Goal: Transaction & Acquisition: Purchase product/service

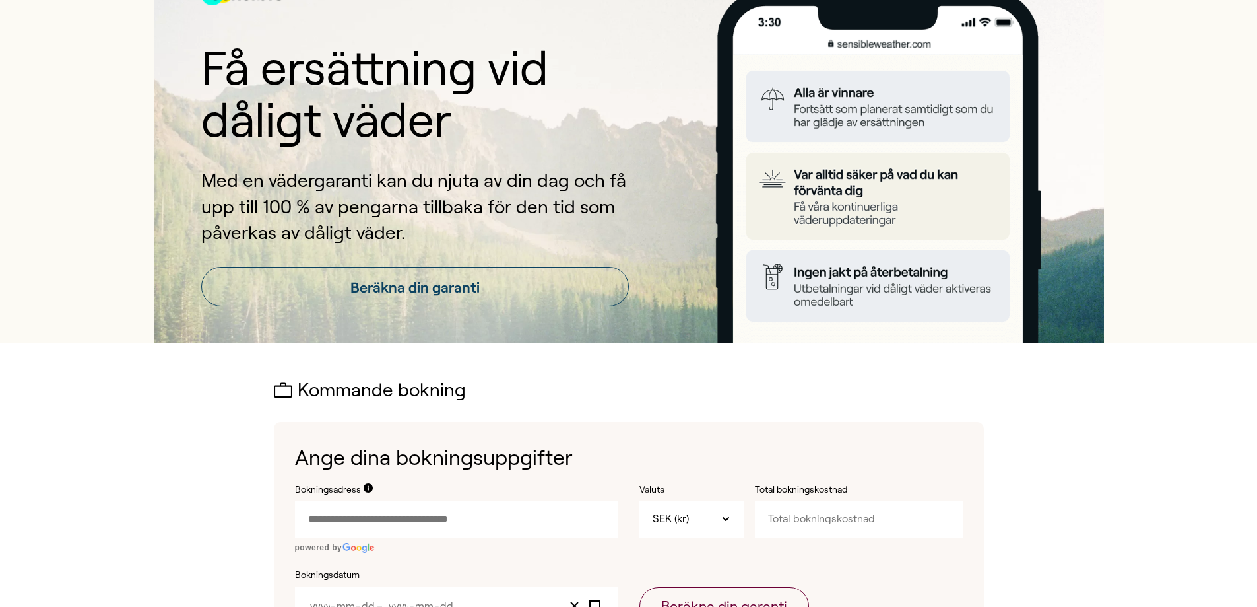
scroll to position [132, 0]
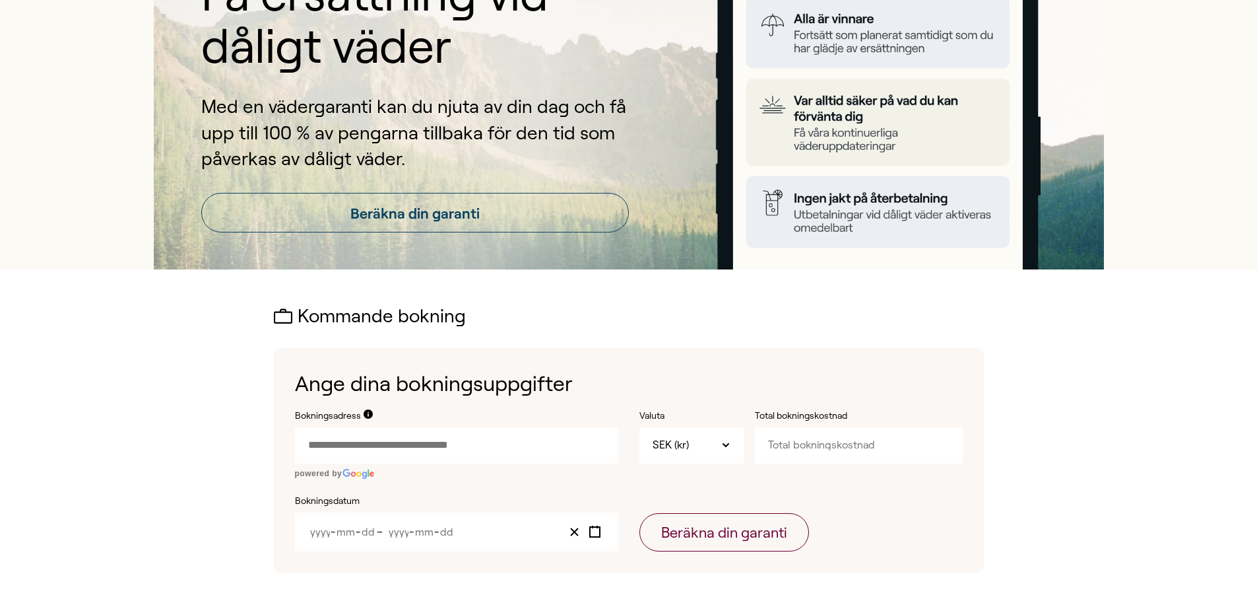
click at [463, 448] on input "Bokningsadress" at bounding box center [456, 445] width 323 height 36
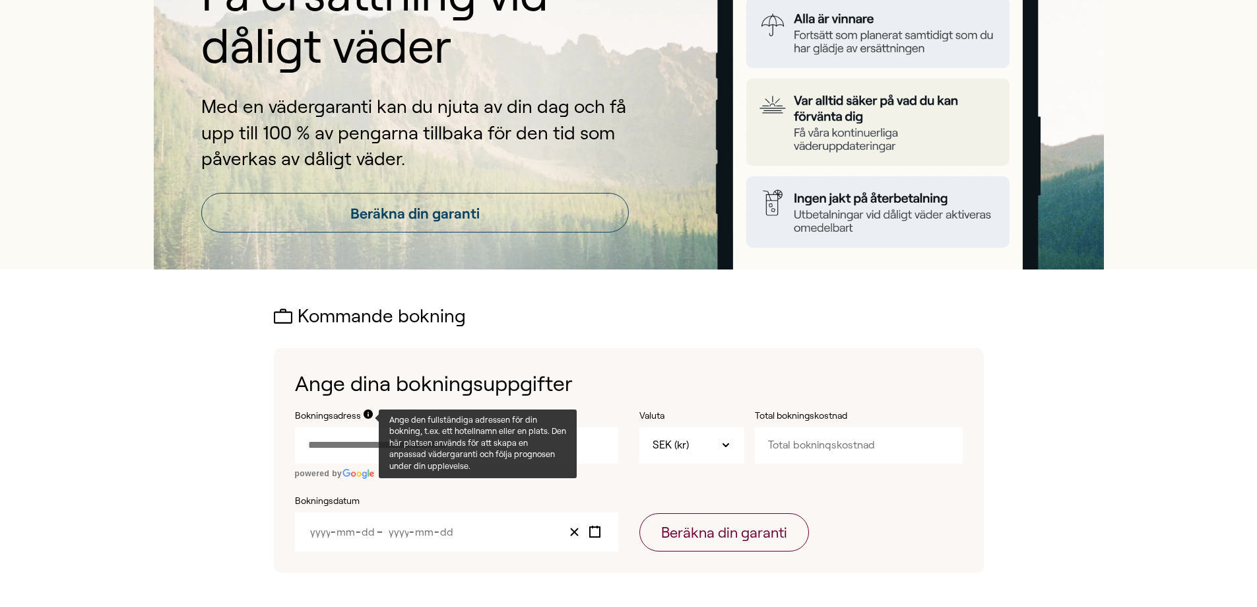
click at [367, 416] on icon at bounding box center [368, 413] width 9 height 9
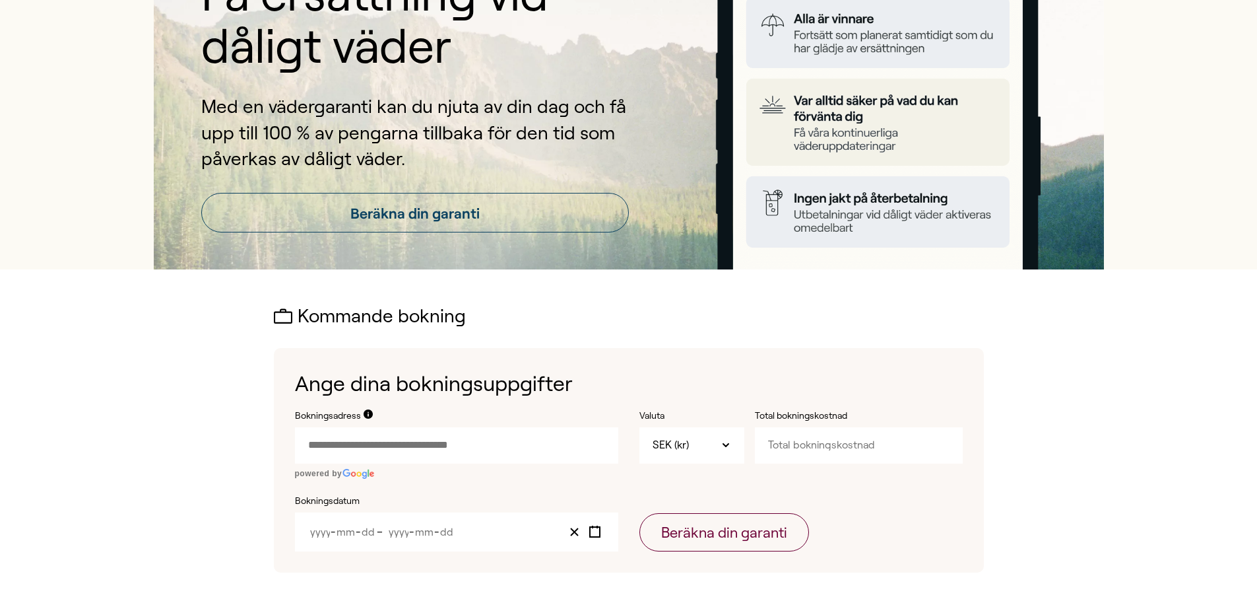
click at [361, 444] on input "Bokningsadress" at bounding box center [456, 445] width 323 height 36
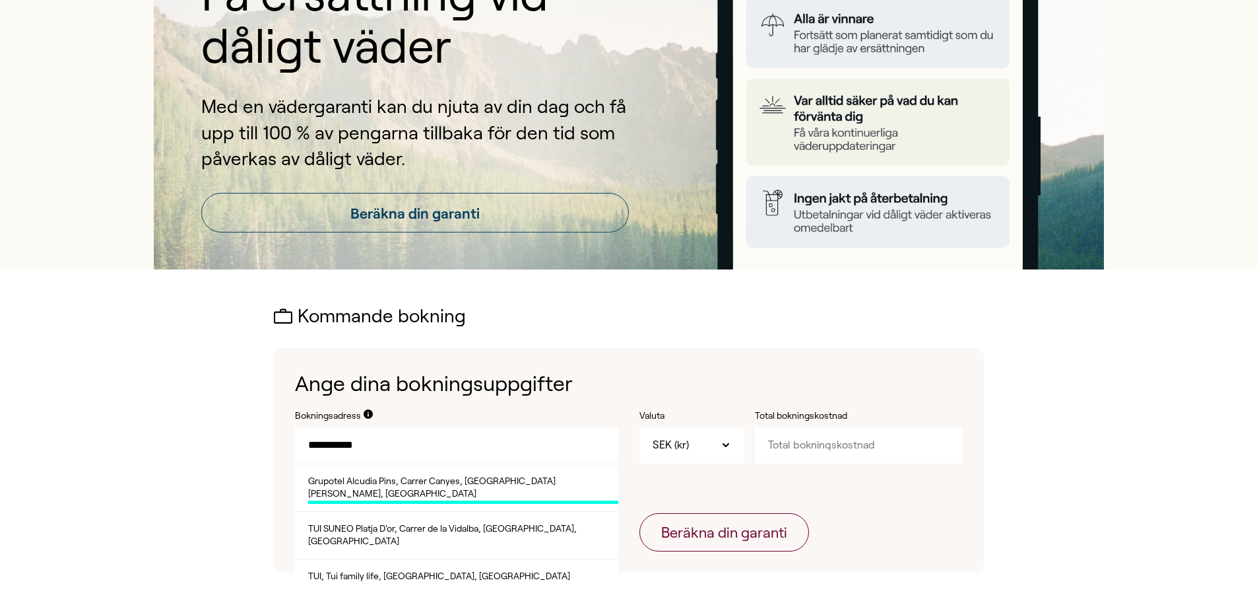
click at [364, 479] on span "Grupotel Alcudia Pins, Carrer Canyes, [GEOGRAPHIC_DATA][PERSON_NAME], [GEOGRAPH…" at bounding box center [463, 489] width 310 height 29
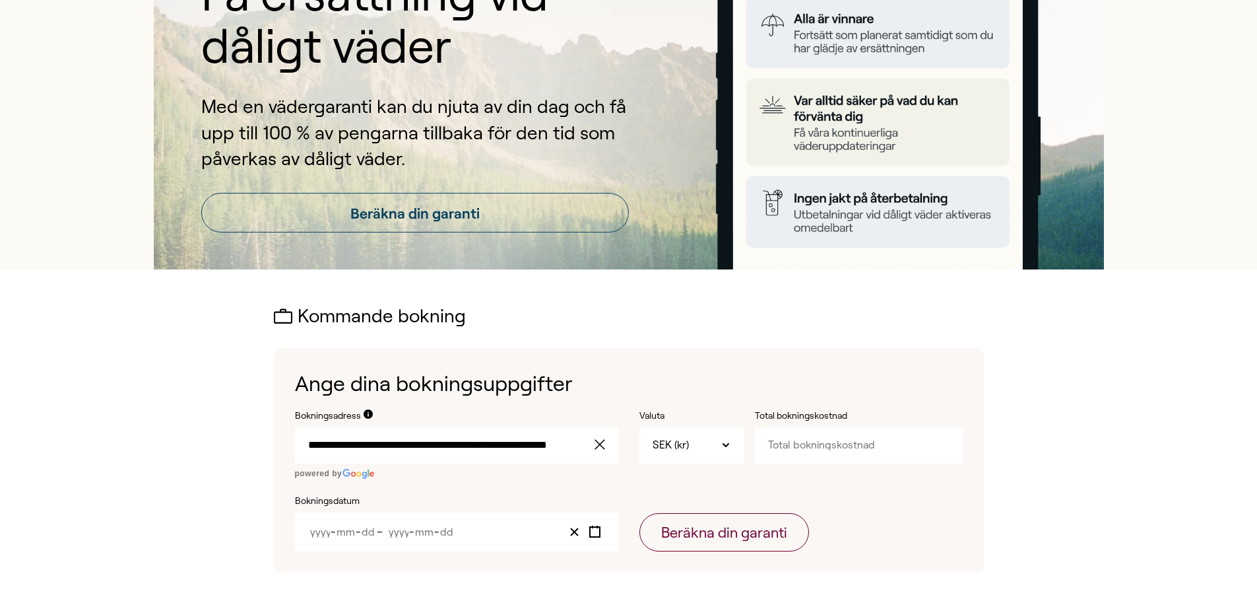
type input "**********"
click at [815, 448] on input "Total bokningskostnad" at bounding box center [859, 445] width 208 height 36
type input "87508"
click at [595, 531] on icon "Toggle calendar" at bounding box center [595, 531] width 13 height 13
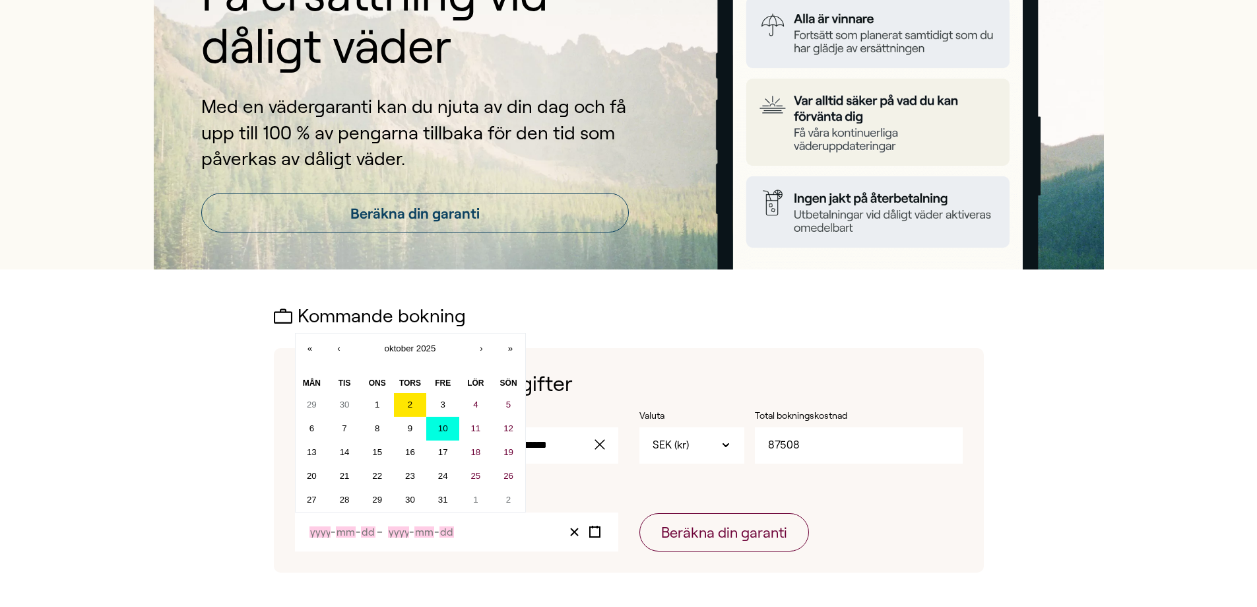
click at [447, 428] on abbr "10" at bounding box center [443, 428] width 10 height 10
type input "2025"
type input "10"
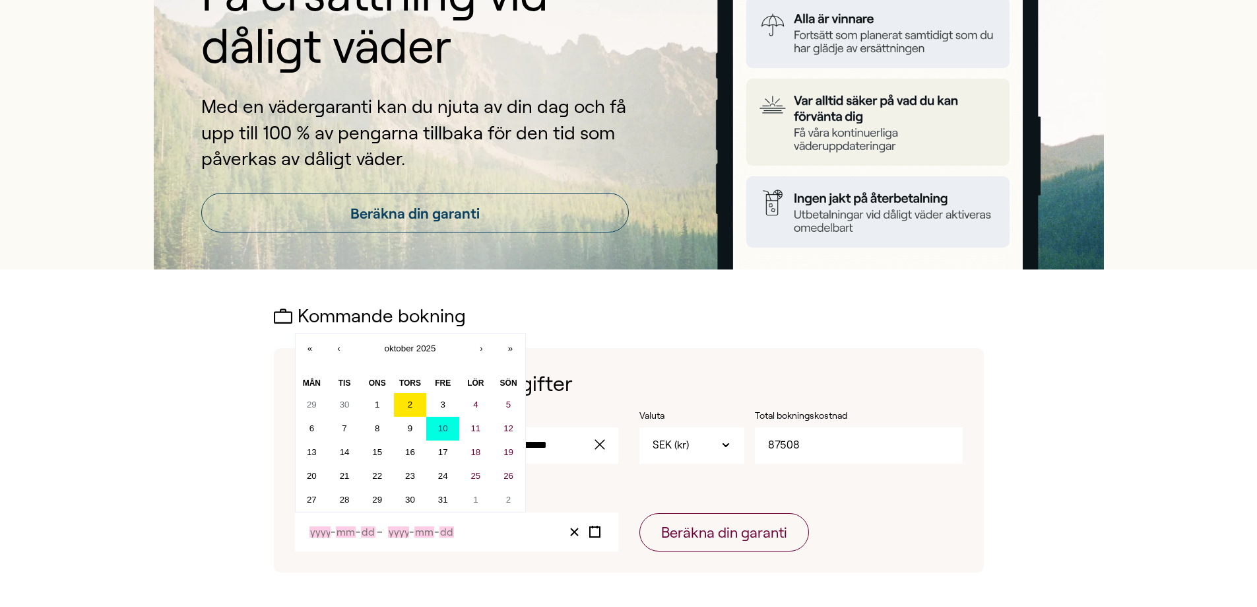
type input "2025"
type input "10"
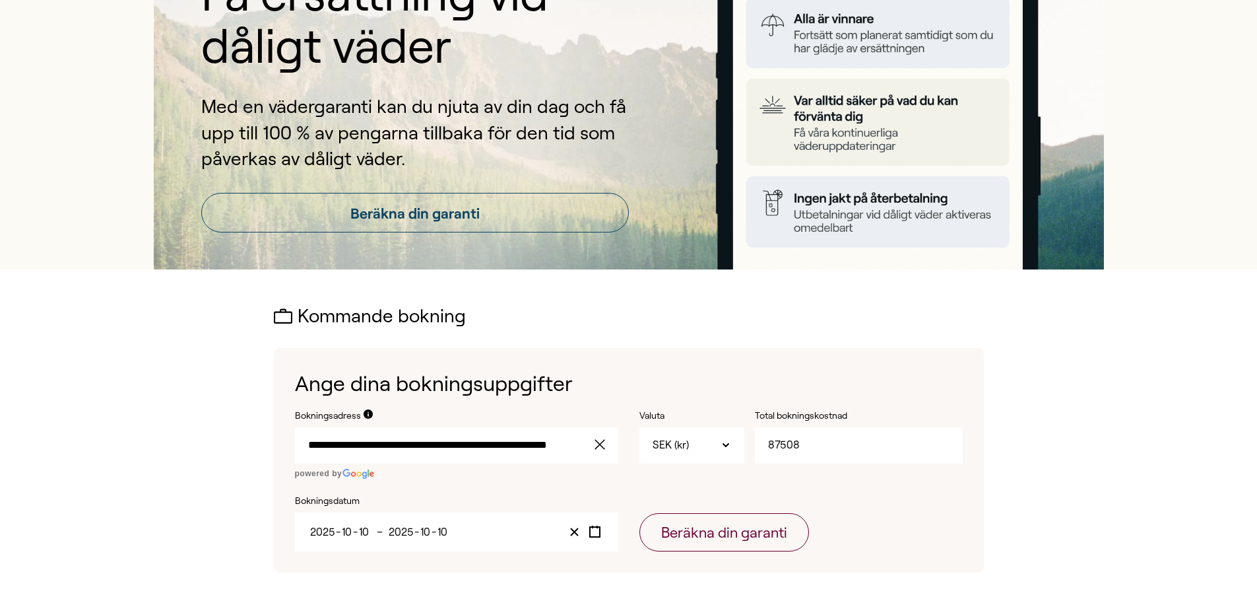
click at [459, 532] on div "[DATE] [DATE] – [DATE] [DATE]" at bounding box center [456, 531] width 323 height 39
click at [438, 532] on input "10" at bounding box center [443, 531] width 12 height 11
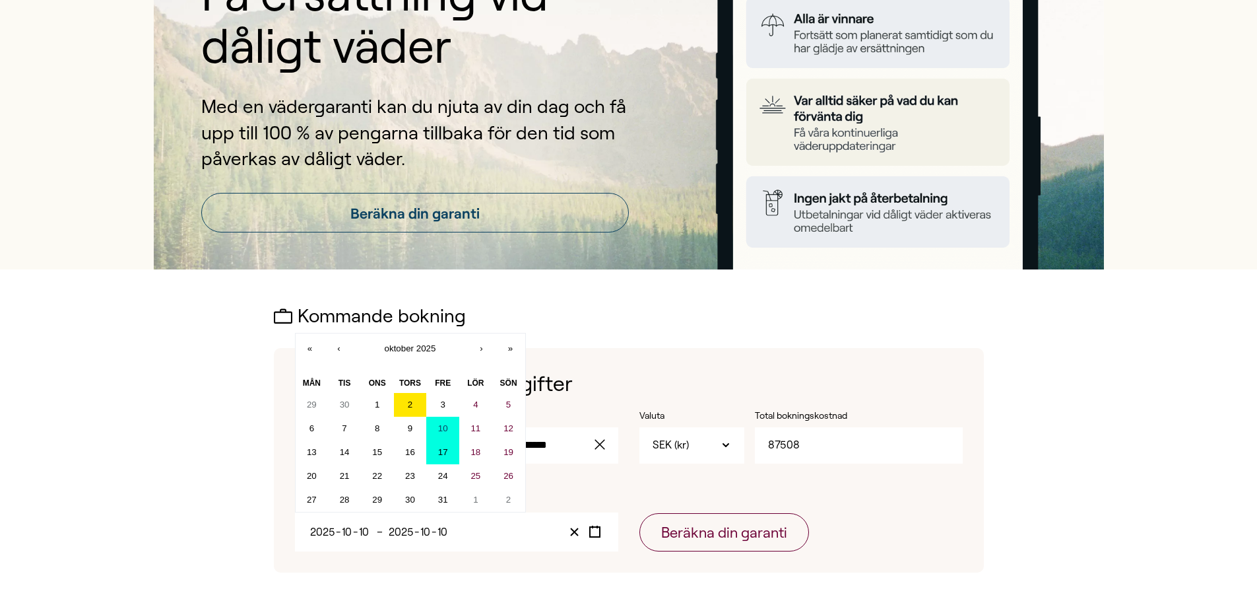
click at [442, 453] on abbr "17" at bounding box center [443, 452] width 10 height 10
type input "17"
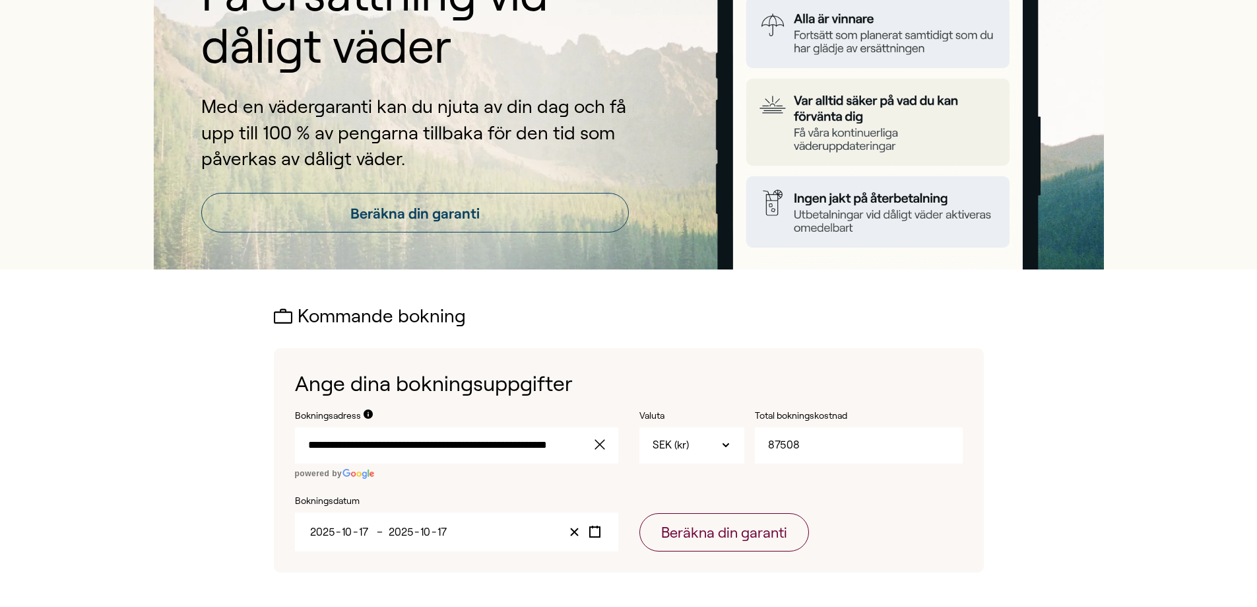
click at [374, 533] on div "[DATE] [DATE]" at bounding box center [342, 531] width 69 height 11
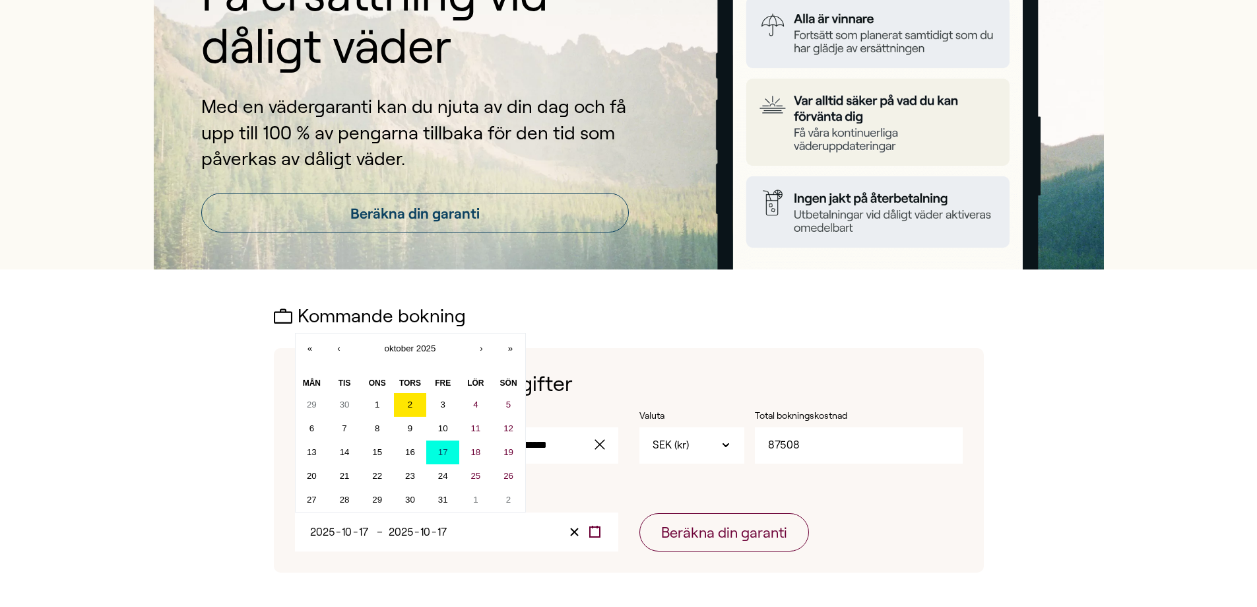
click at [597, 531] on icon "Toggle calendar" at bounding box center [595, 531] width 13 height 13
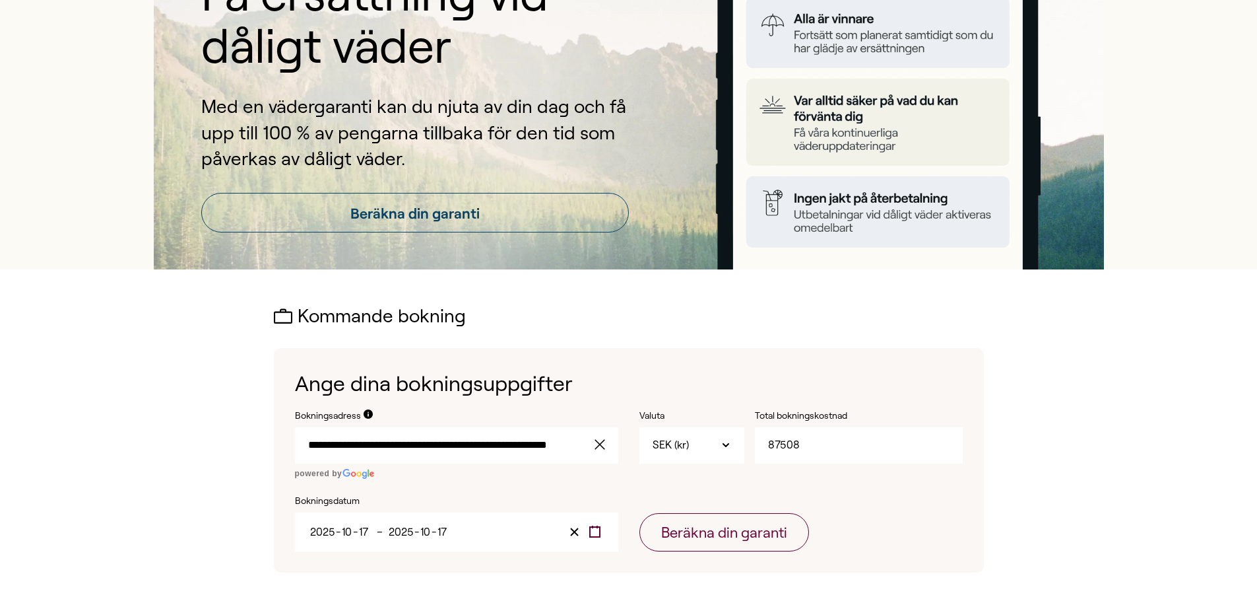
click at [597, 531] on icon "Toggle calendar" at bounding box center [595, 531] width 13 height 13
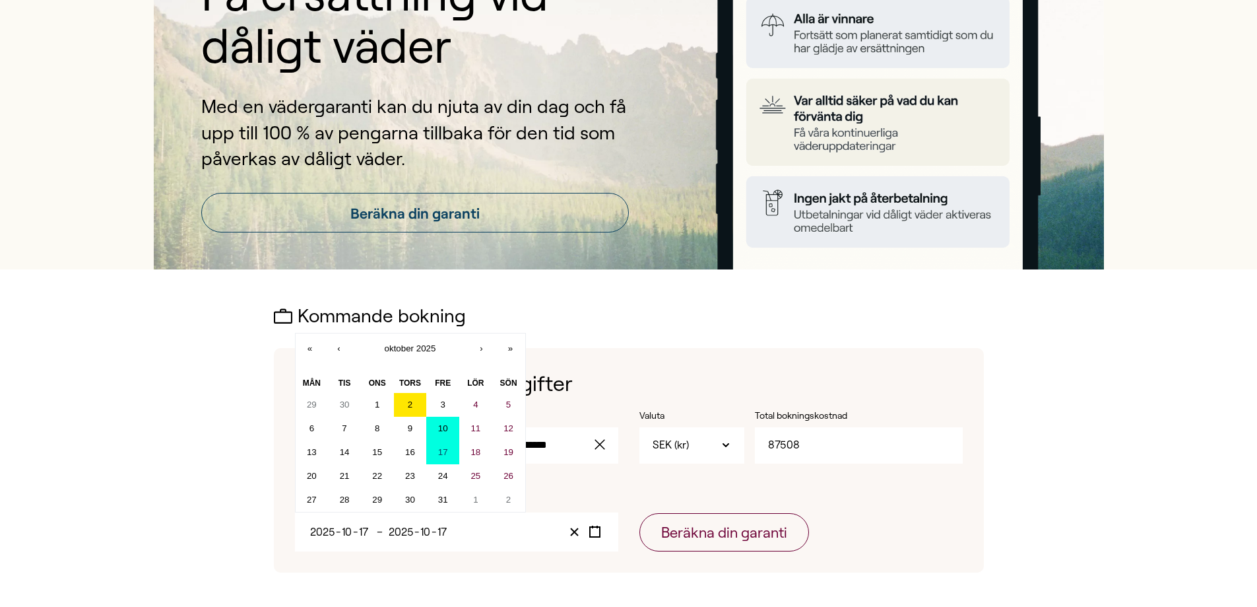
click at [444, 430] on abbr "10" at bounding box center [443, 428] width 10 height 10
drag, startPoint x: 444, startPoint y: 427, endPoint x: 447, endPoint y: 455, distance: 27.9
click at [447, 455] on div "29 30 1 2 3 4 5 6 7 8 9 10 11 12 13 14 15 16 17 18 19 20 21 22 23 24 25 26 27 2…" at bounding box center [411, 452] width 230 height 119
click at [446, 454] on abbr "17" at bounding box center [443, 452] width 10 height 10
type input "10"
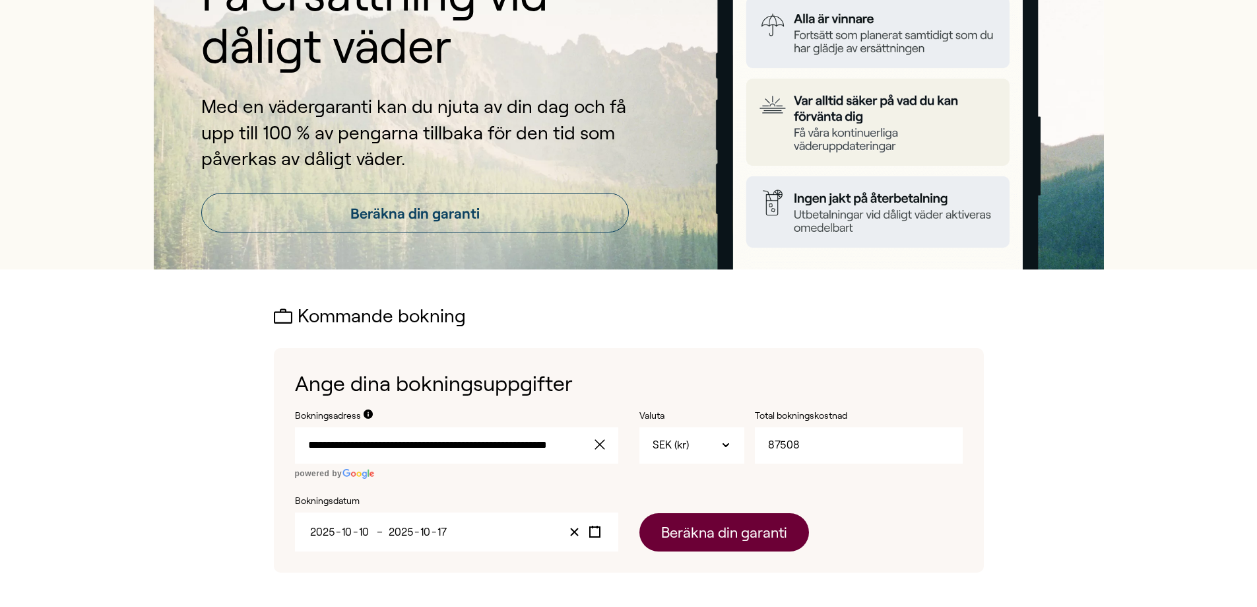
click at [737, 537] on button "Beräkna din garanti" at bounding box center [725, 532] width 170 height 38
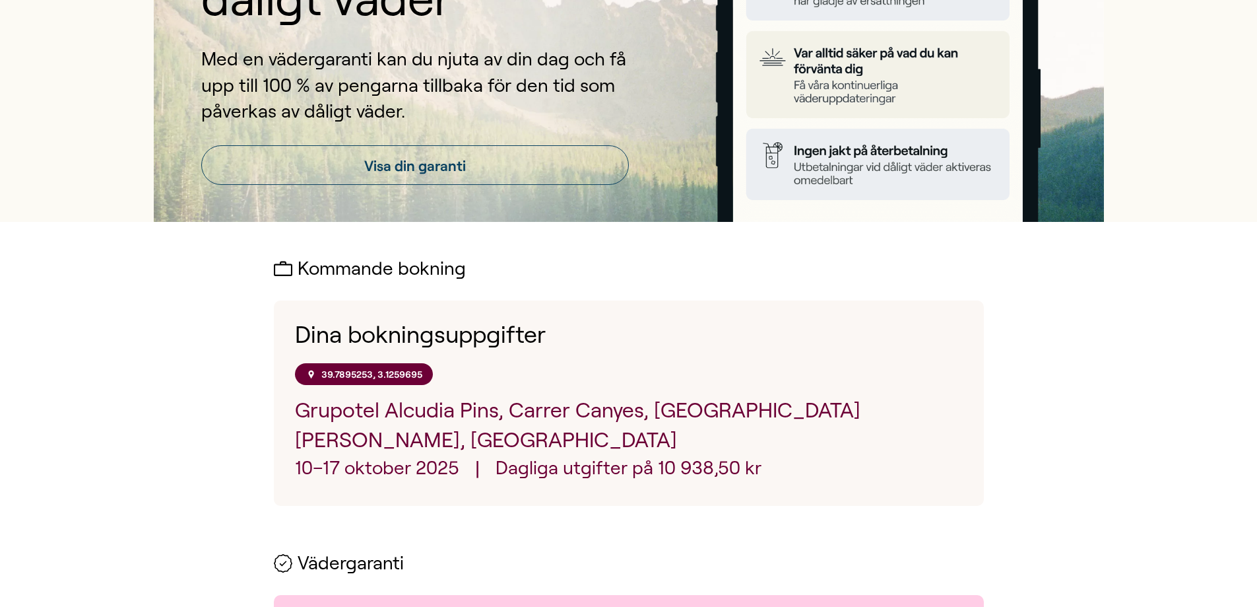
scroll to position [66, 0]
